Goal: Information Seeking & Learning: Learn about a topic

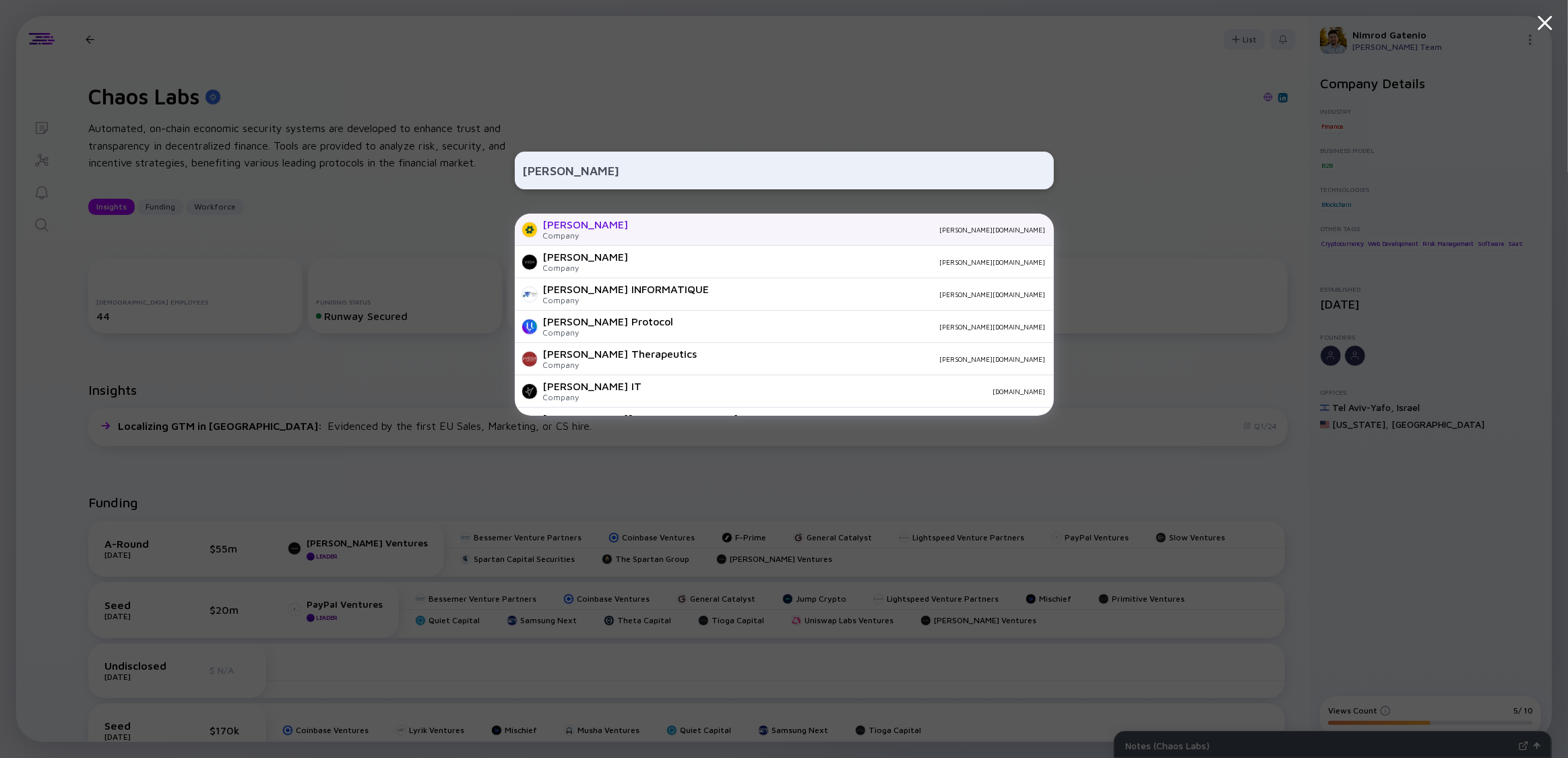
type input "[PERSON_NAME]"
click at [639, 233] on div "[PERSON_NAME][DOMAIN_NAME]" at bounding box center [842, 229] width 406 height 8
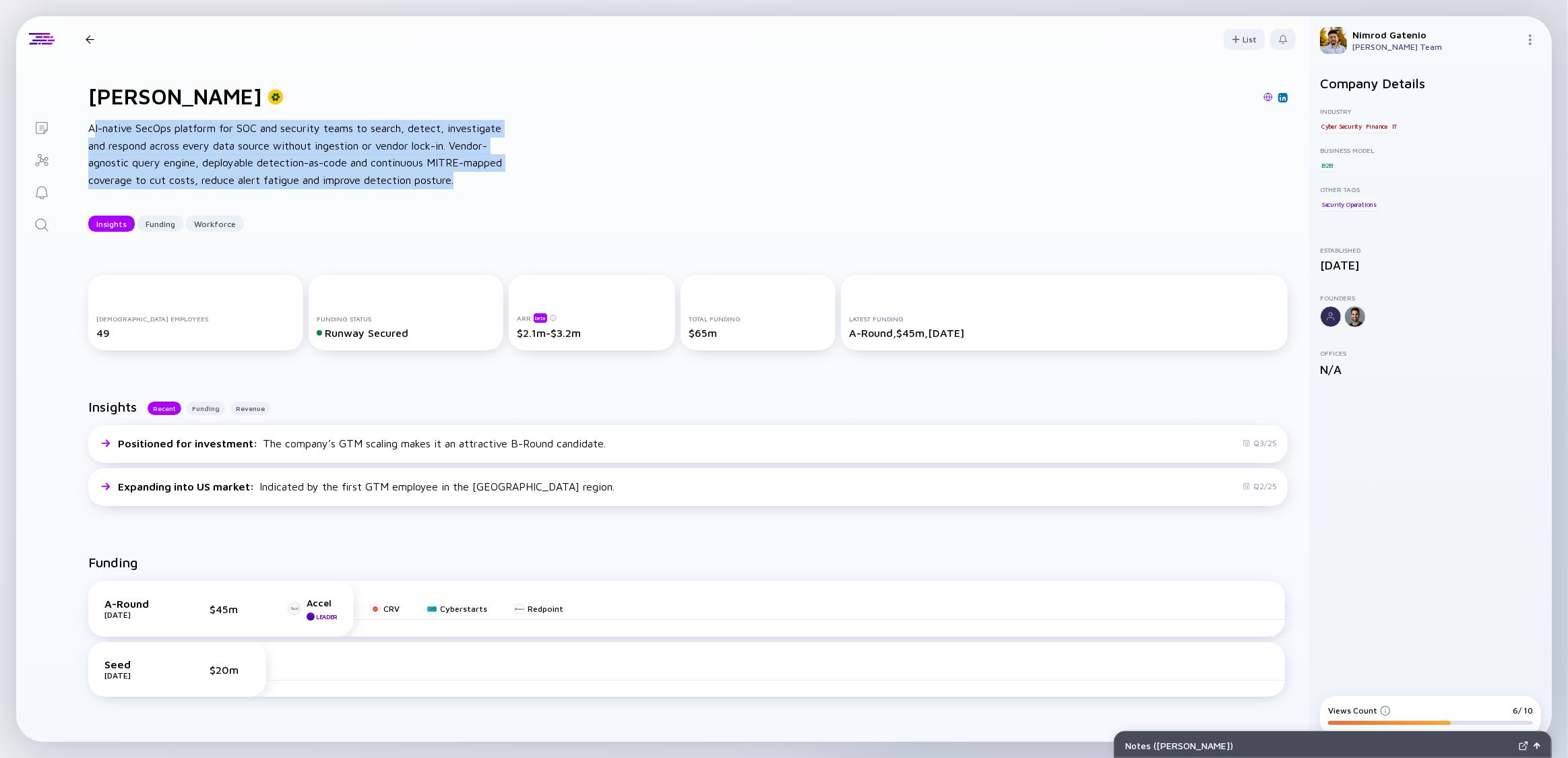
drag, startPoint x: 476, startPoint y: 185, endPoint x: 93, endPoint y: 127, distance: 387.4
click at [93, 127] on div "AI-native SecOps platform for SOC and security teams to search, detect, investi…" at bounding box center [304, 153] width 431 height 68
click at [238, 133] on div "AI-native SecOps platform for SOC and security teams to search, detect, investi…" at bounding box center [304, 153] width 431 height 68
drag, startPoint x: 238, startPoint y: 133, endPoint x: 371, endPoint y: 175, distance: 139.5
click at [478, 184] on div "AI-native SecOps platform for SOC and security teams to search, detect, investi…" at bounding box center [304, 153] width 431 height 68
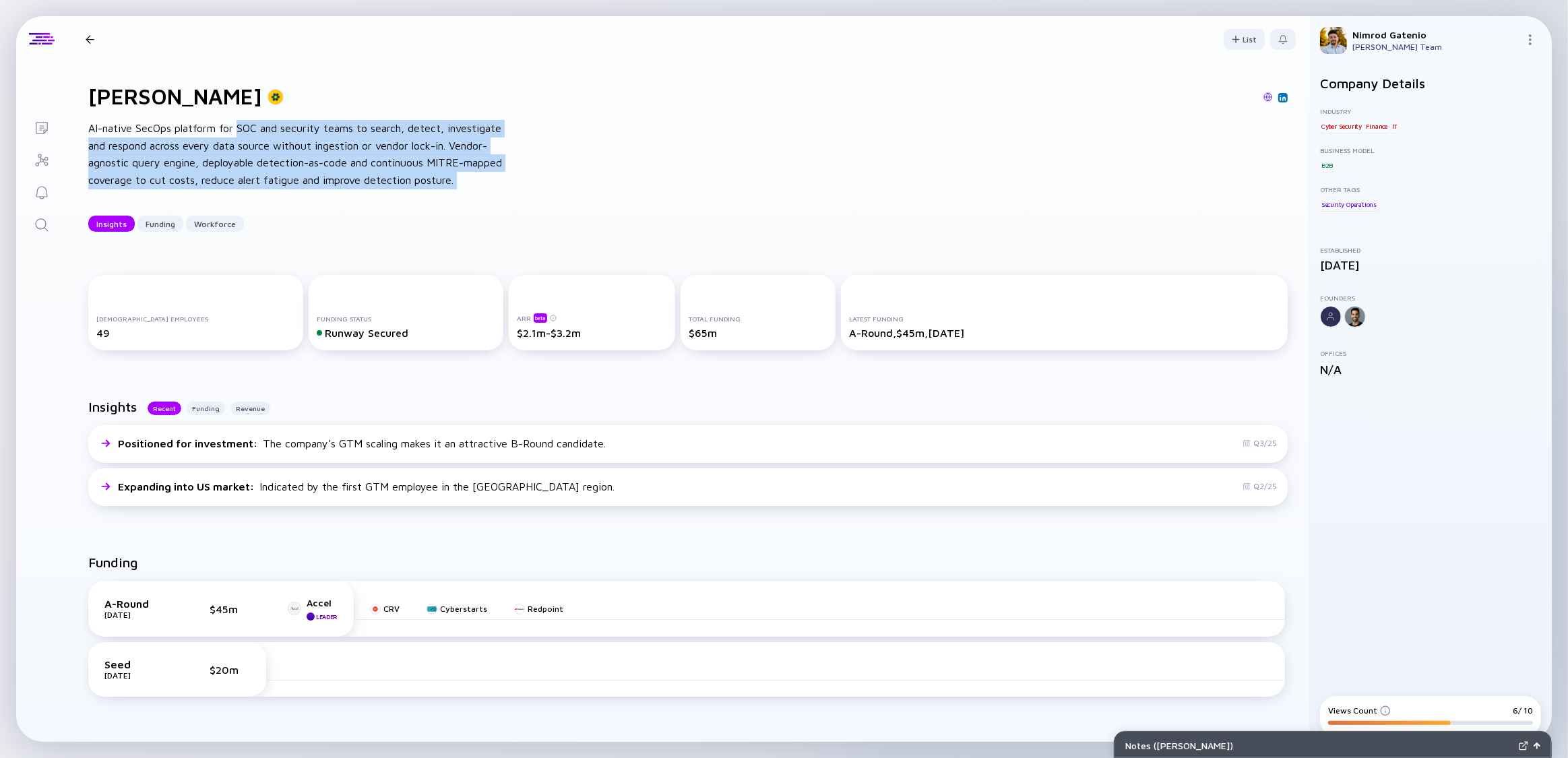
click at [1263, 96] on img at bounding box center [1268, 97] width 9 height 9
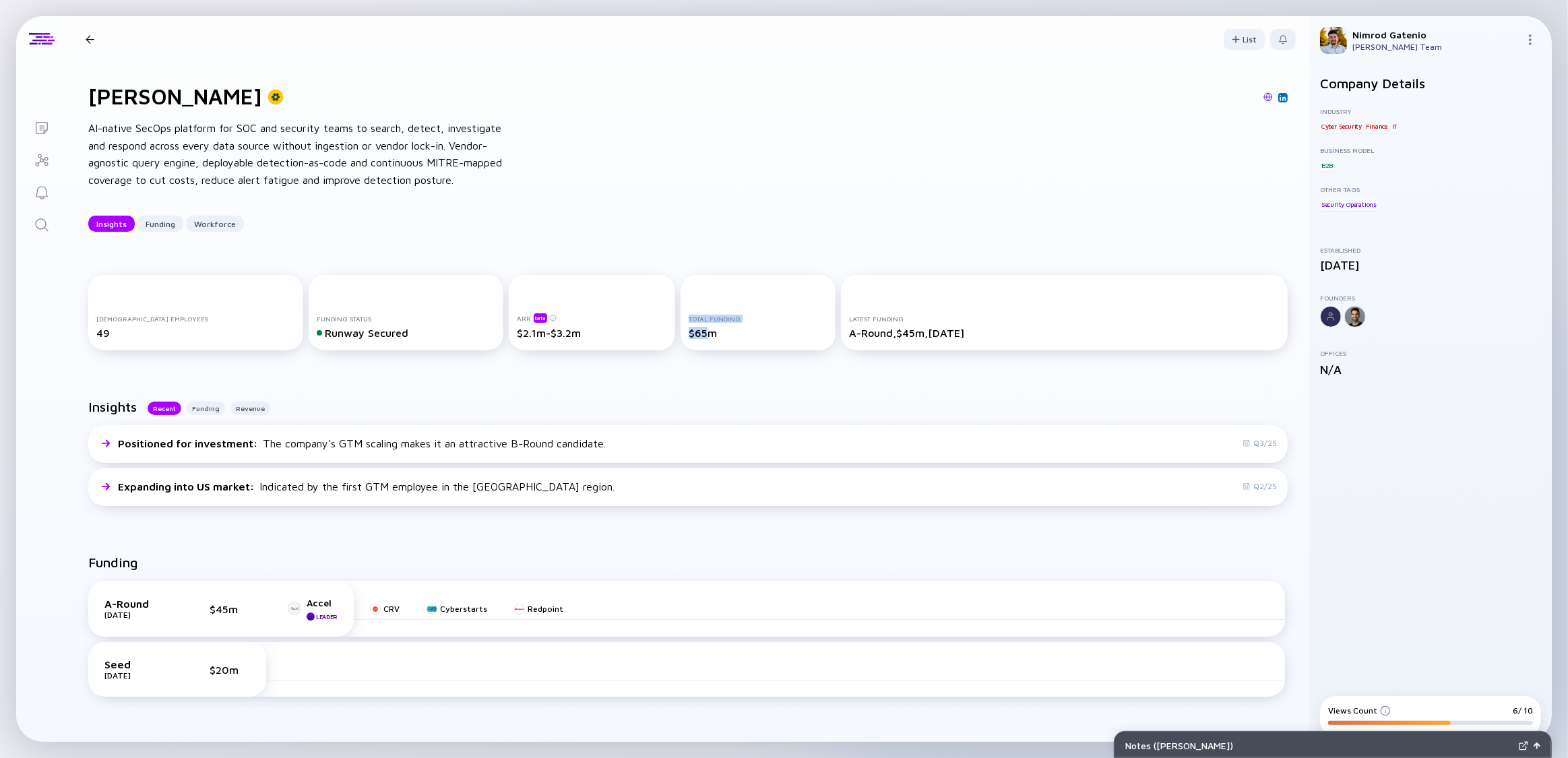
drag, startPoint x: 694, startPoint y: 336, endPoint x: 587, endPoint y: 372, distance: 112.9
click at [652, 341] on div "[DEMOGRAPHIC_DATA] Employees 49 Funding Status Runway Secured ARR beta $2.1m-$3…" at bounding box center [688, 315] width 1199 height 81
drag, startPoint x: 231, startPoint y: 608, endPoint x: 193, endPoint y: 610, distance: 38.1
click at [193, 610] on div "A-Round [DATE] $45m Accel Leader" at bounding box center [221, 608] width 234 height 24
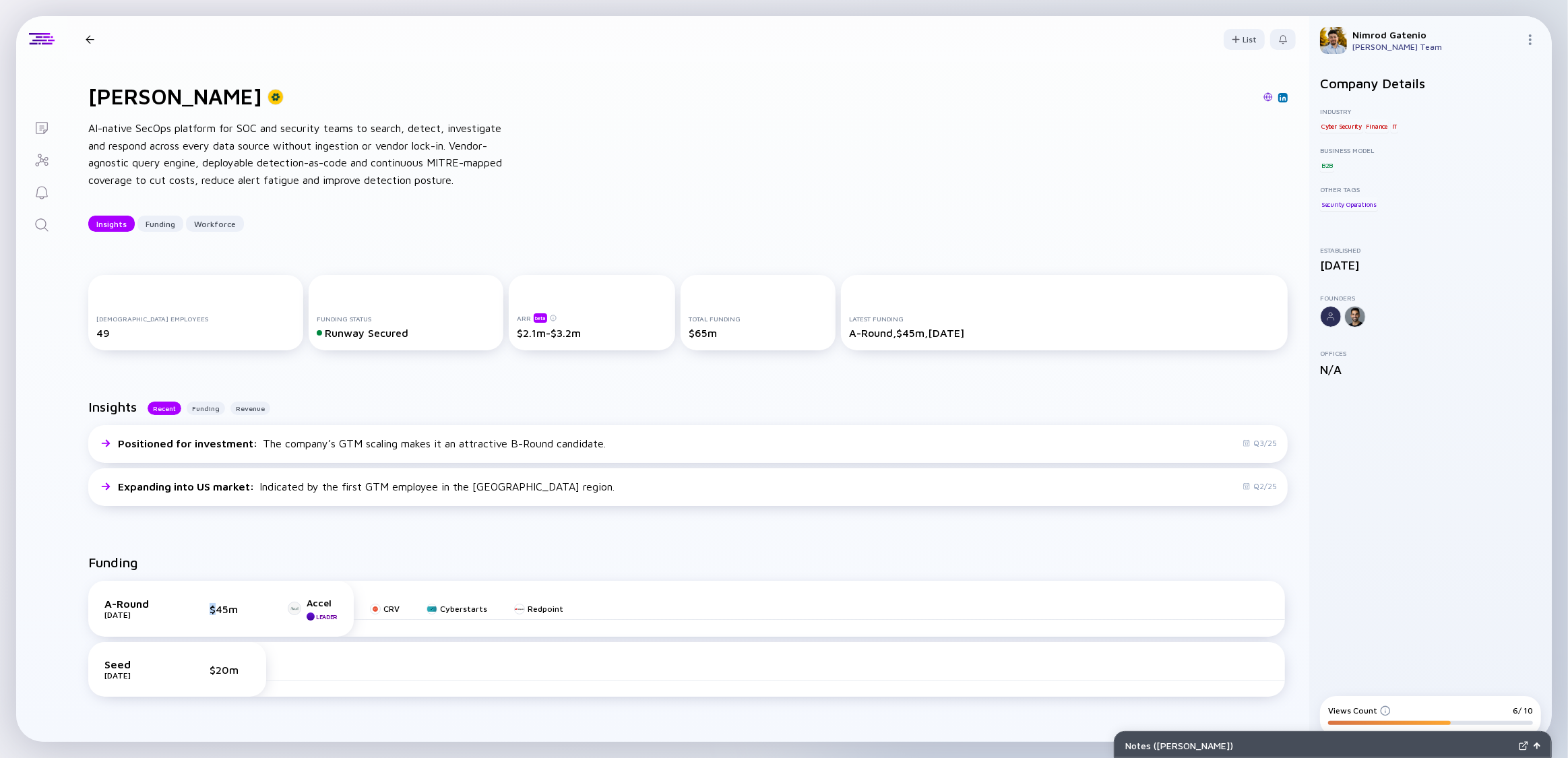
click at [193, 610] on div "A-Round [DATE] $45m Accel Leader" at bounding box center [221, 608] width 234 height 24
